Goal: Task Accomplishment & Management: Use online tool/utility

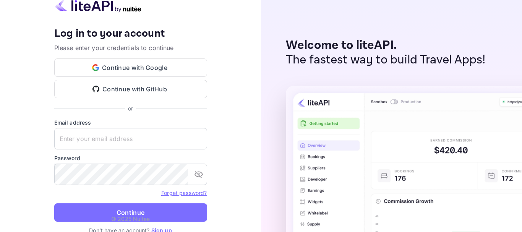
type input "devapi@larsa.org"
click at [125, 215] on p "© 2025 Nuitee" at bounding box center [130, 219] width 39 height 8
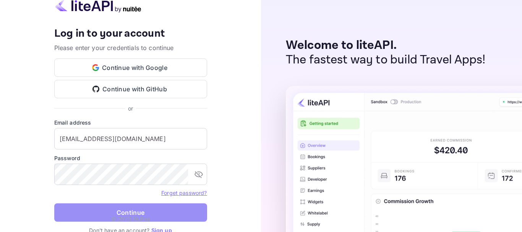
click at [133, 211] on button "Continue" at bounding box center [130, 212] width 153 height 18
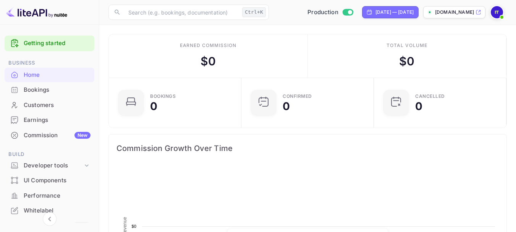
scroll to position [118, 122]
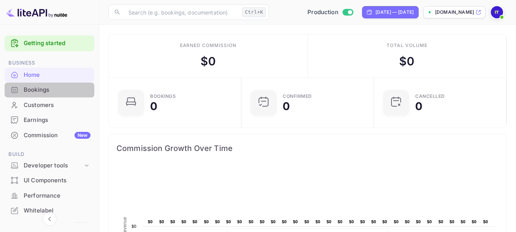
click at [52, 89] on div "Bookings" at bounding box center [57, 90] width 67 height 9
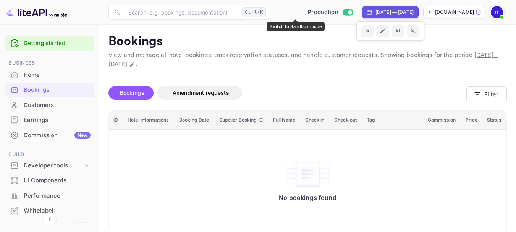
click at [342, 15] on input "Switch to Sandbox mode" at bounding box center [349, 12] width 15 height 5
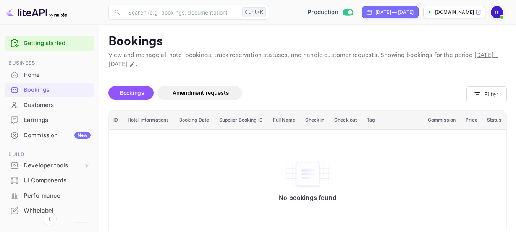
checkbox input "false"
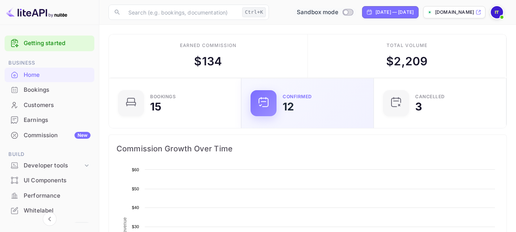
scroll to position [118, 122]
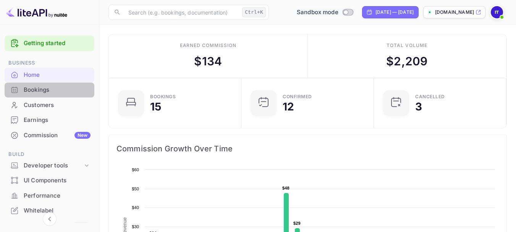
click at [58, 94] on div "Bookings" at bounding box center [50, 90] width 90 height 15
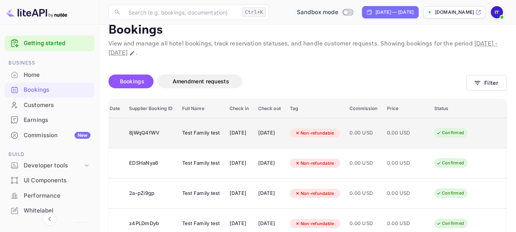
scroll to position [11, 0]
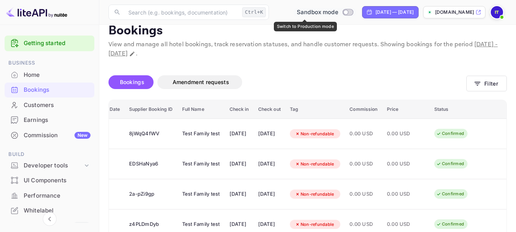
click at [338, 11] on input "Switch to Production mode" at bounding box center [345, 12] width 15 height 5
checkbox input "true"
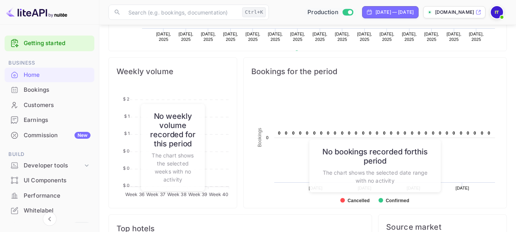
scroll to position [256, 0]
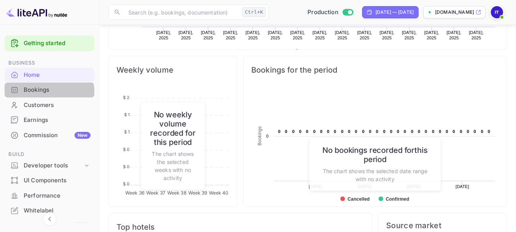
click at [44, 94] on div "Bookings" at bounding box center [50, 90] width 90 height 15
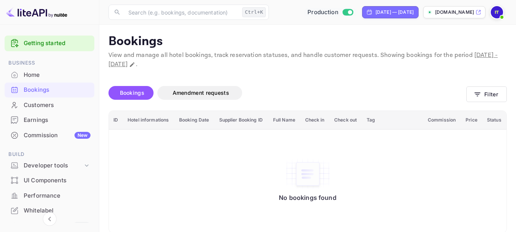
scroll to position [10, 0]
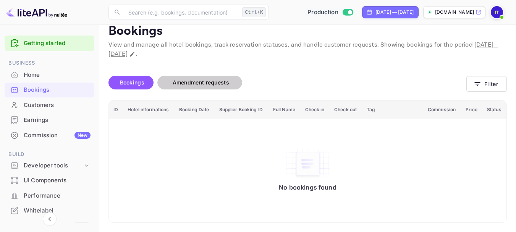
click at [203, 82] on span "Amendment requests" at bounding box center [201, 82] width 57 height 6
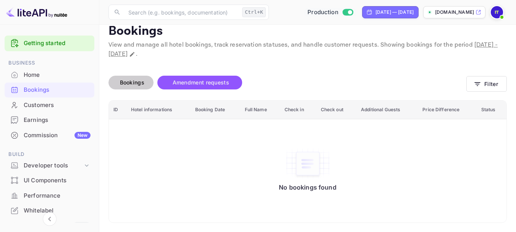
click at [118, 85] on span "Bookings" at bounding box center [132, 82] width 32 height 9
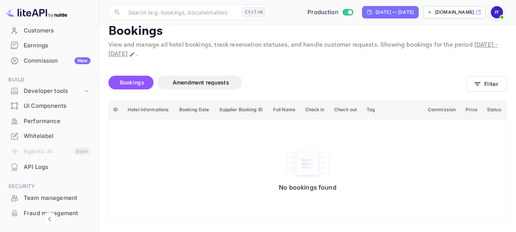
scroll to position [152, 0]
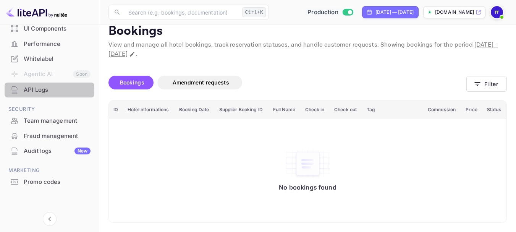
click at [49, 91] on div "API Logs" at bounding box center [57, 90] width 67 height 9
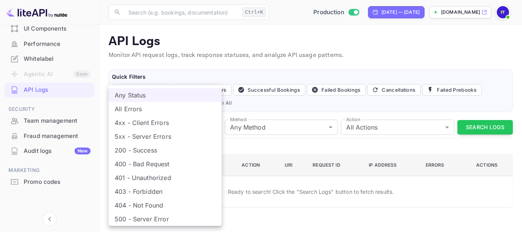
click at [198, 130] on body "Getting started Business Home Bookings Customers Earnings Commission New Build …" at bounding box center [261, 116] width 522 height 232
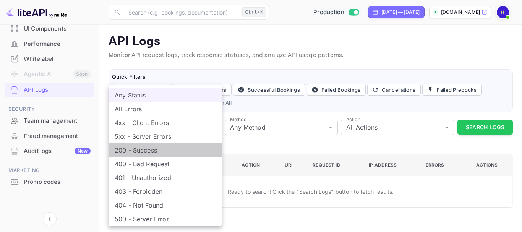
click at [162, 154] on li "200 - Success" at bounding box center [165, 150] width 113 height 14
type input "200"
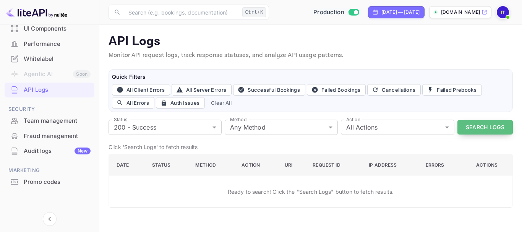
click at [466, 133] on button "Search Logs" at bounding box center [484, 127] width 55 height 15
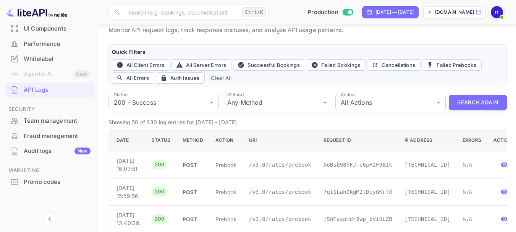
scroll to position [24, 0]
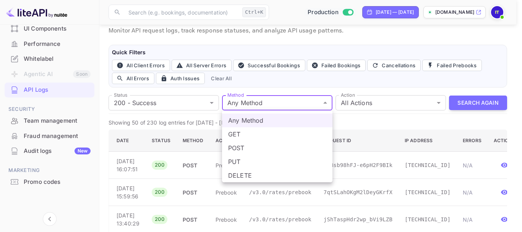
click at [374, 101] on div at bounding box center [261, 116] width 522 height 232
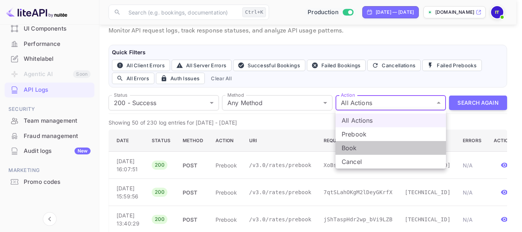
click at [362, 151] on li "Book" at bounding box center [390, 148] width 110 height 14
type input "book"
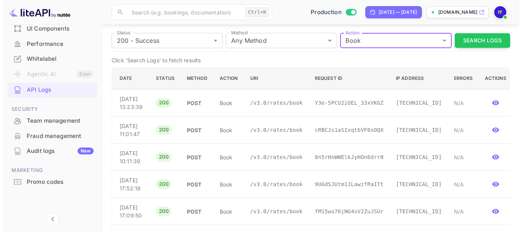
scroll to position [85, 0]
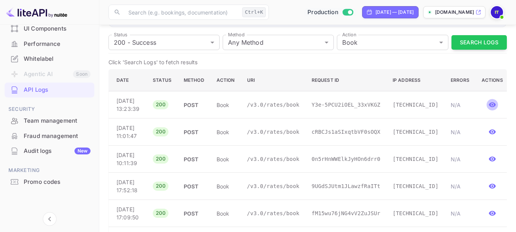
click at [489, 107] on icon "button" at bounding box center [493, 105] width 8 height 8
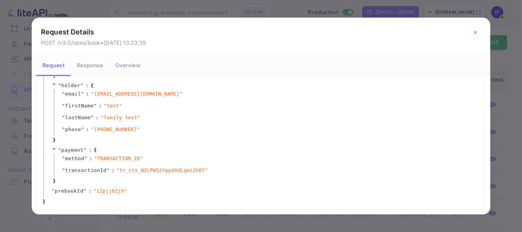
scroll to position [0, 0]
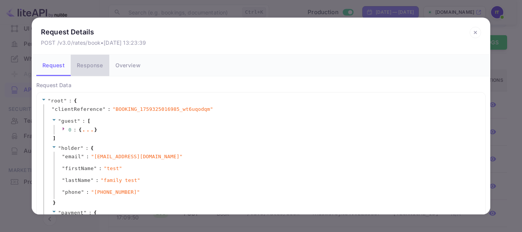
click at [94, 68] on button "Response" at bounding box center [90, 65] width 38 height 21
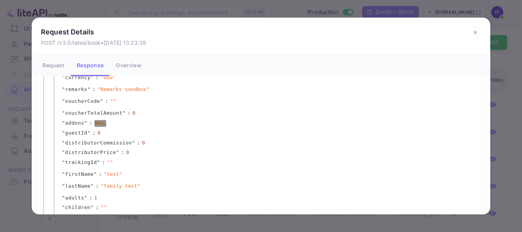
scroll to position [287, 0]
click at [475, 36] on icon at bounding box center [475, 32] width 11 height 11
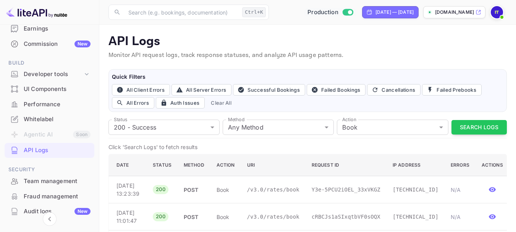
scroll to position [91, 0]
